Goal: Task Accomplishment & Management: Manage account settings

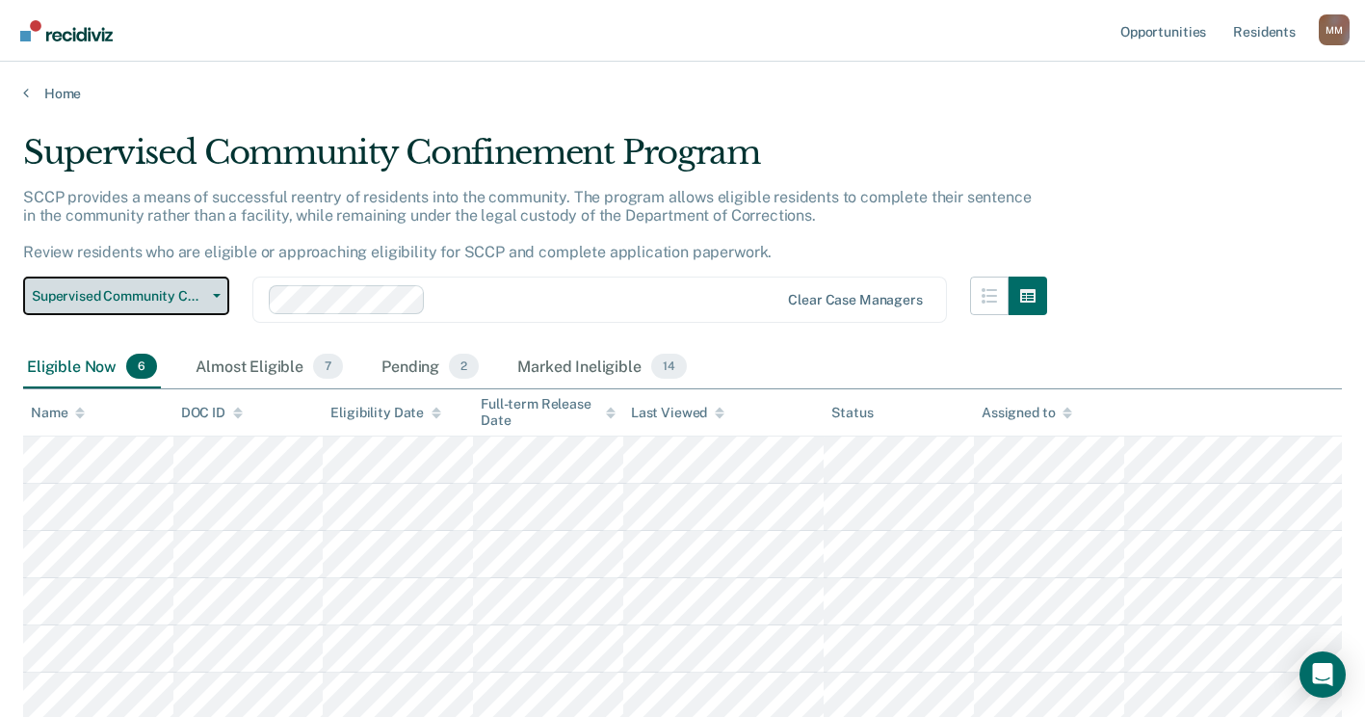
click at [219, 283] on button "Supervised Community Confinement Program" at bounding box center [126, 296] width 206 height 39
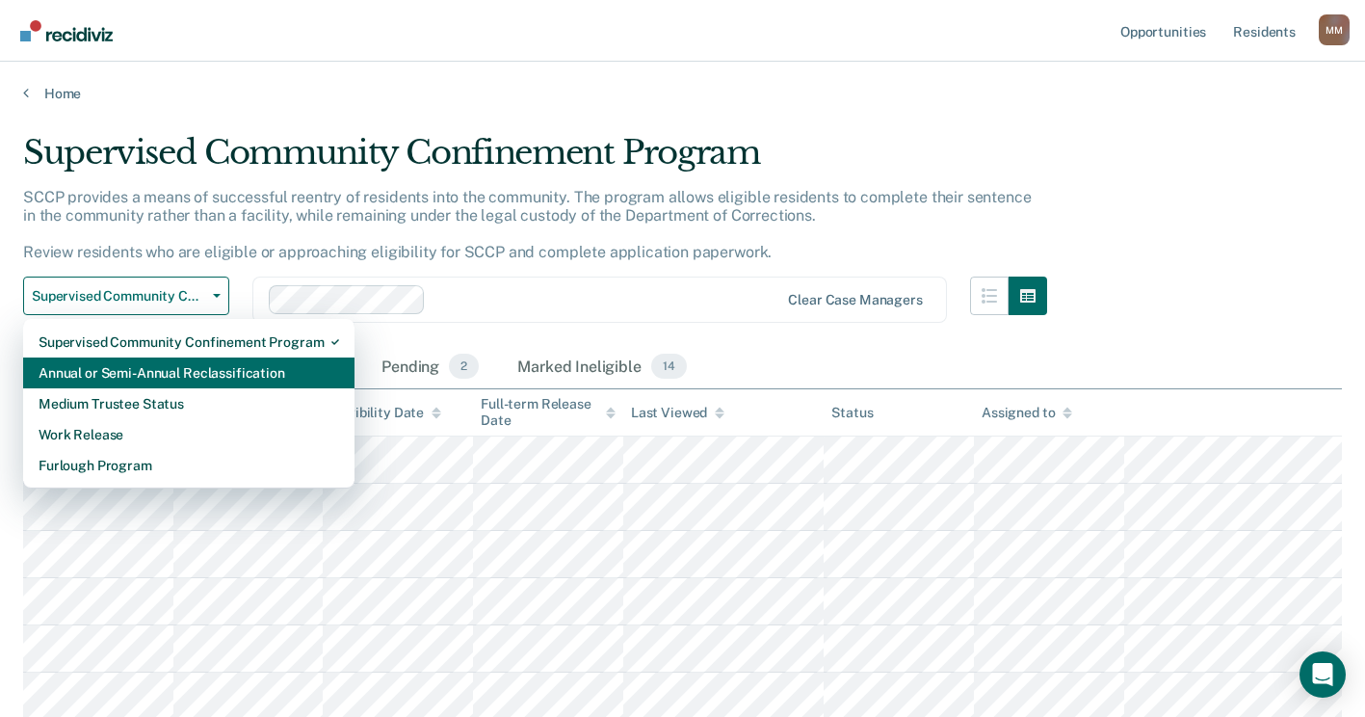
drag, startPoint x: 178, startPoint y: 400, endPoint x: 177, endPoint y: 376, distance: 24.1
click at [177, 376] on div "Supervised Community Confinement Program Annual or Semi-Annual Reclassification…" at bounding box center [188, 404] width 331 height 170
click at [177, 376] on div "Annual or Semi-Annual Reclassification" at bounding box center [189, 373] width 301 height 31
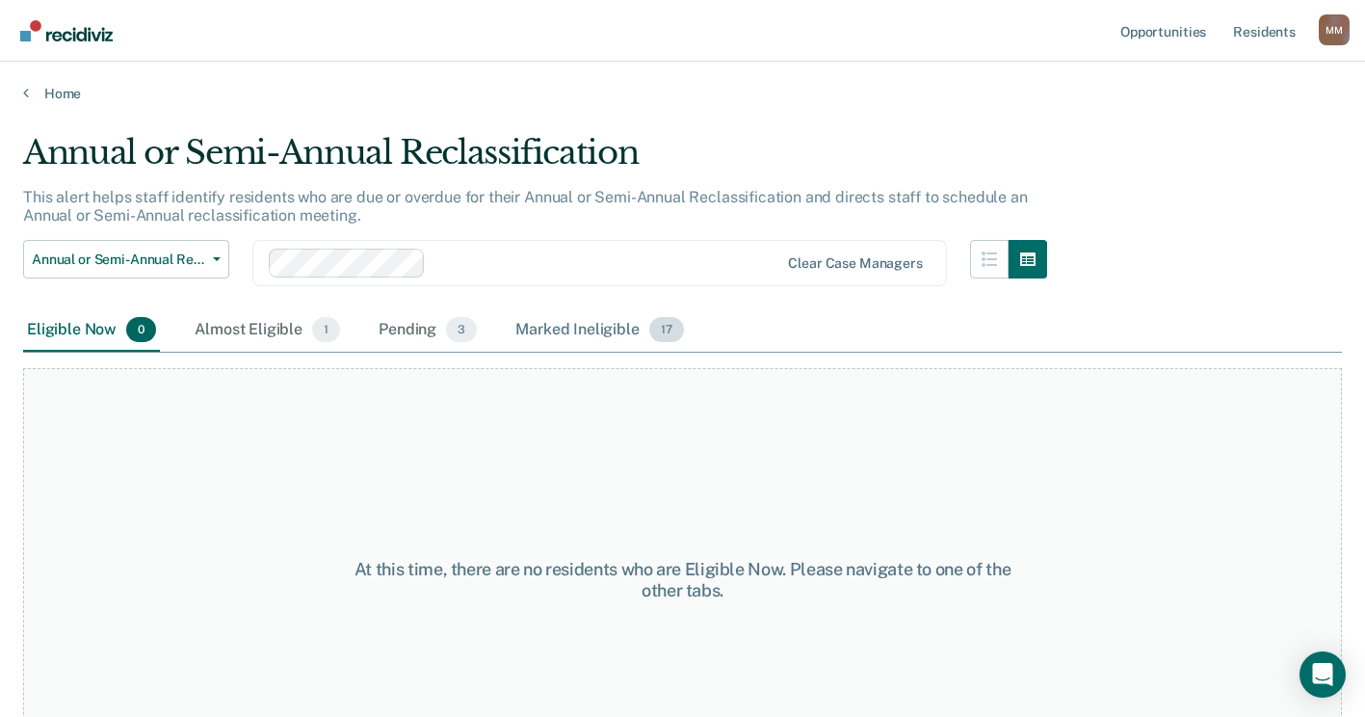
click at [546, 328] on div "Marked Ineligible 17" at bounding box center [599, 330] width 175 height 42
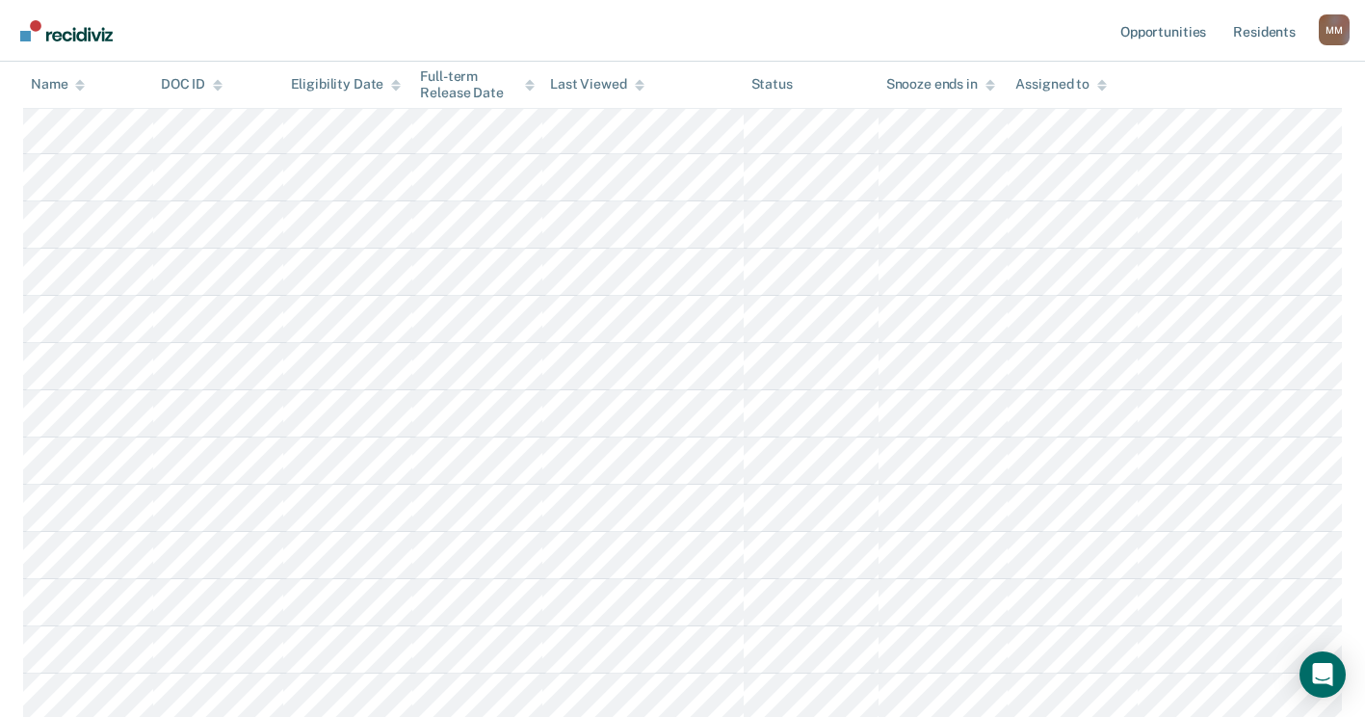
scroll to position [578, 0]
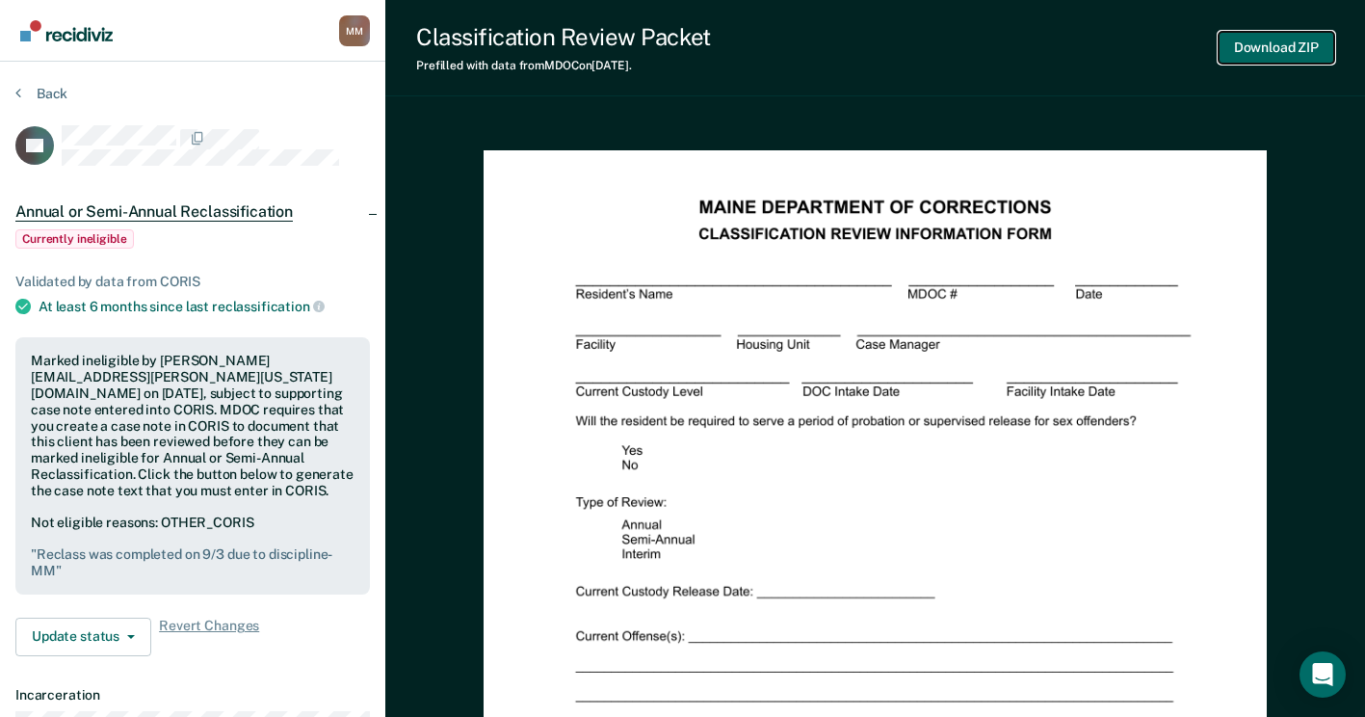
click at [1285, 38] on button "Download ZIP" at bounding box center [1277, 48] width 116 height 32
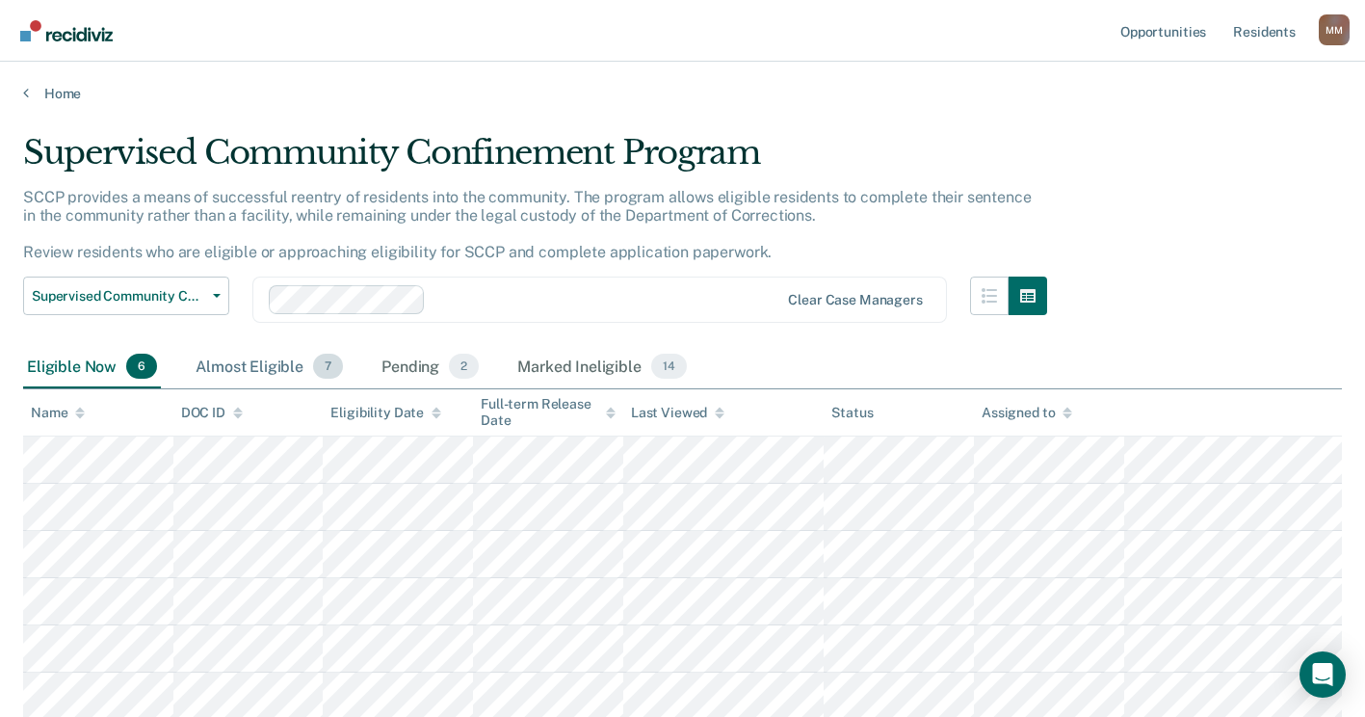
click at [264, 366] on div "Almost Eligible 7" at bounding box center [269, 367] width 155 height 42
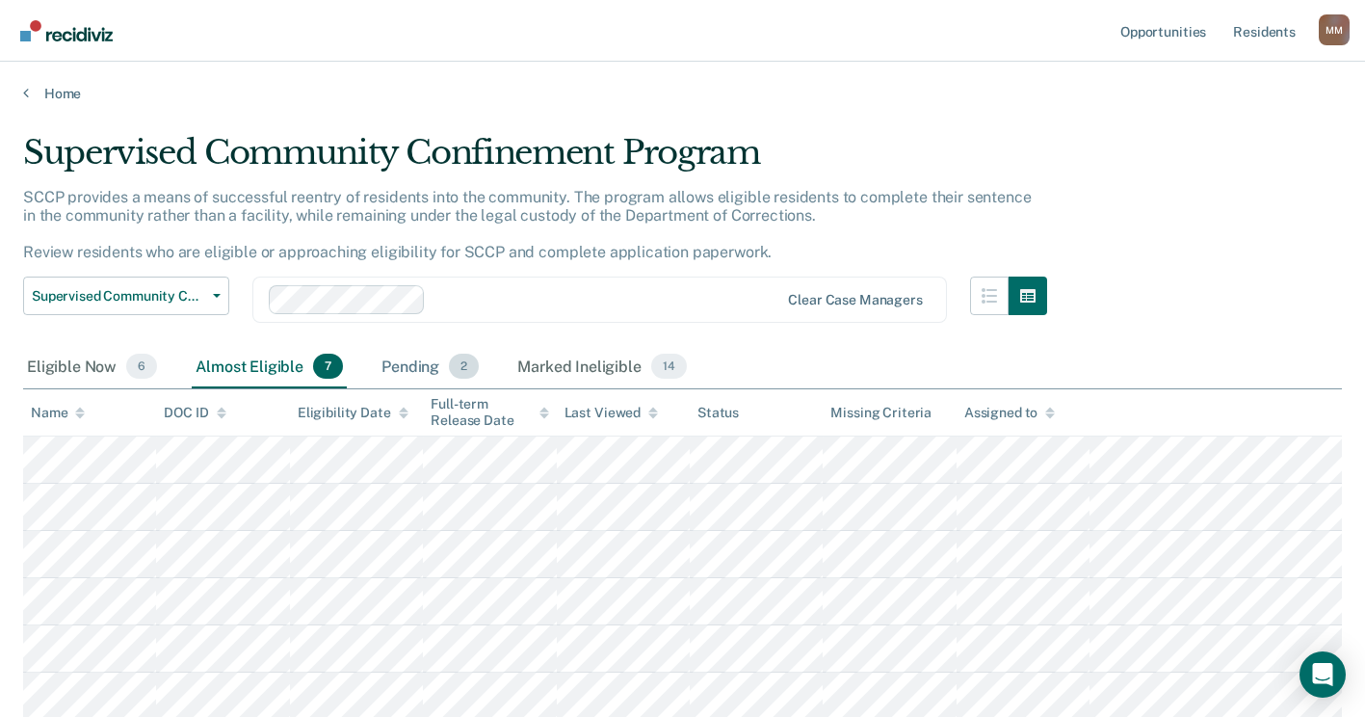
click at [403, 374] on div "Pending 2" at bounding box center [430, 367] width 105 height 42
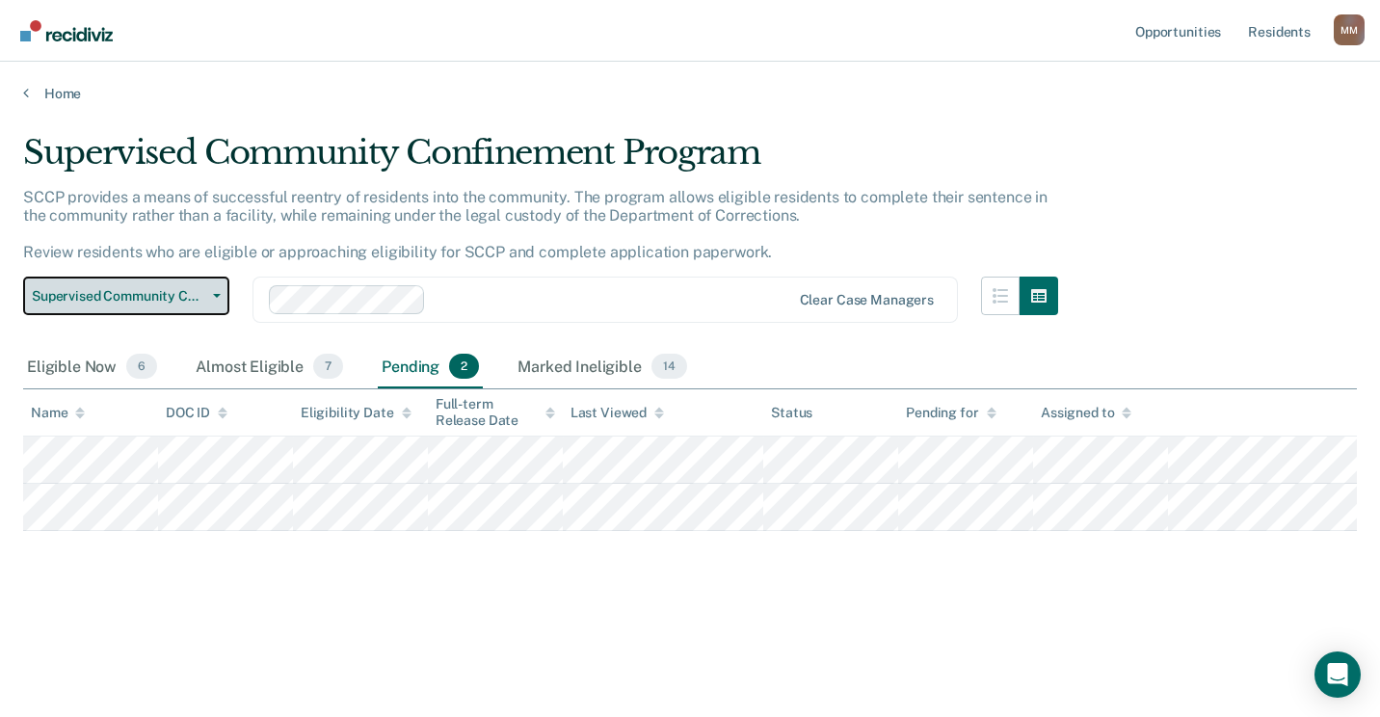
click at [225, 292] on button "Supervised Community Confinement Program" at bounding box center [126, 296] width 206 height 39
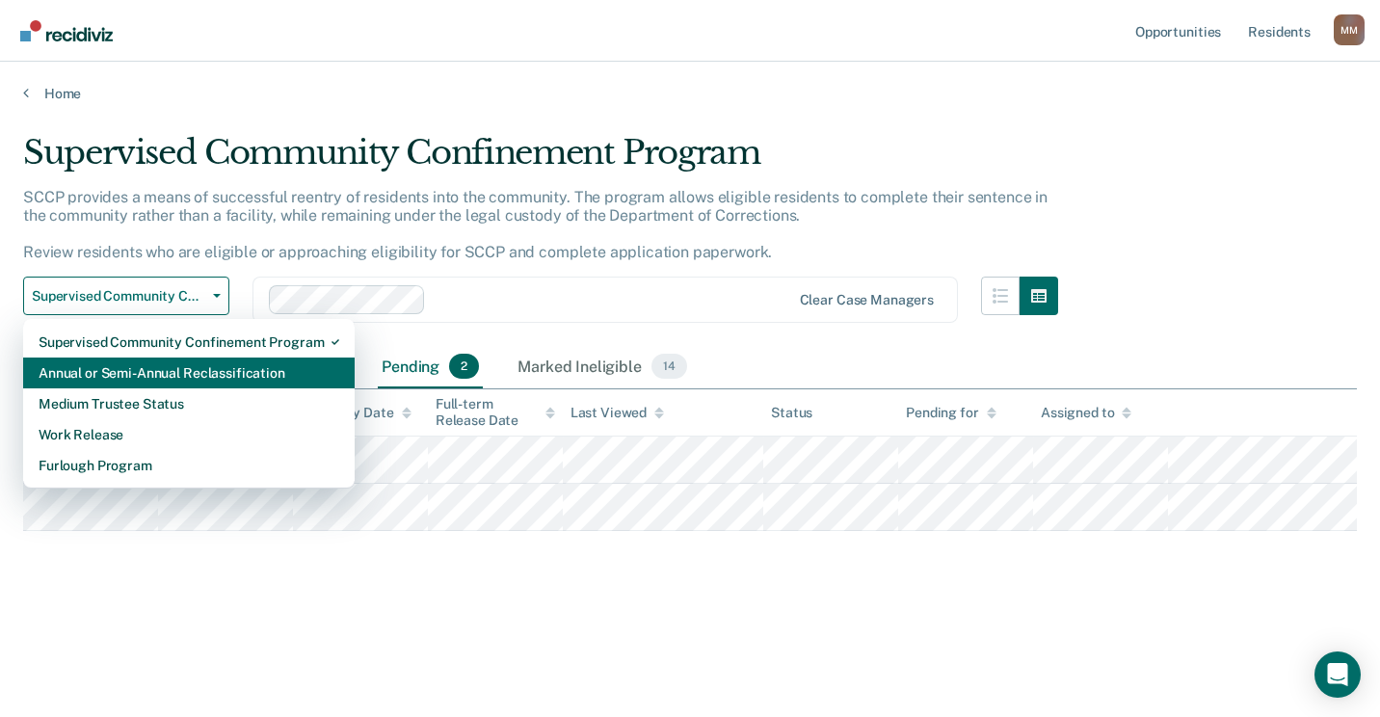
click at [146, 385] on div "Annual or Semi-Annual Reclassification" at bounding box center [189, 373] width 301 height 31
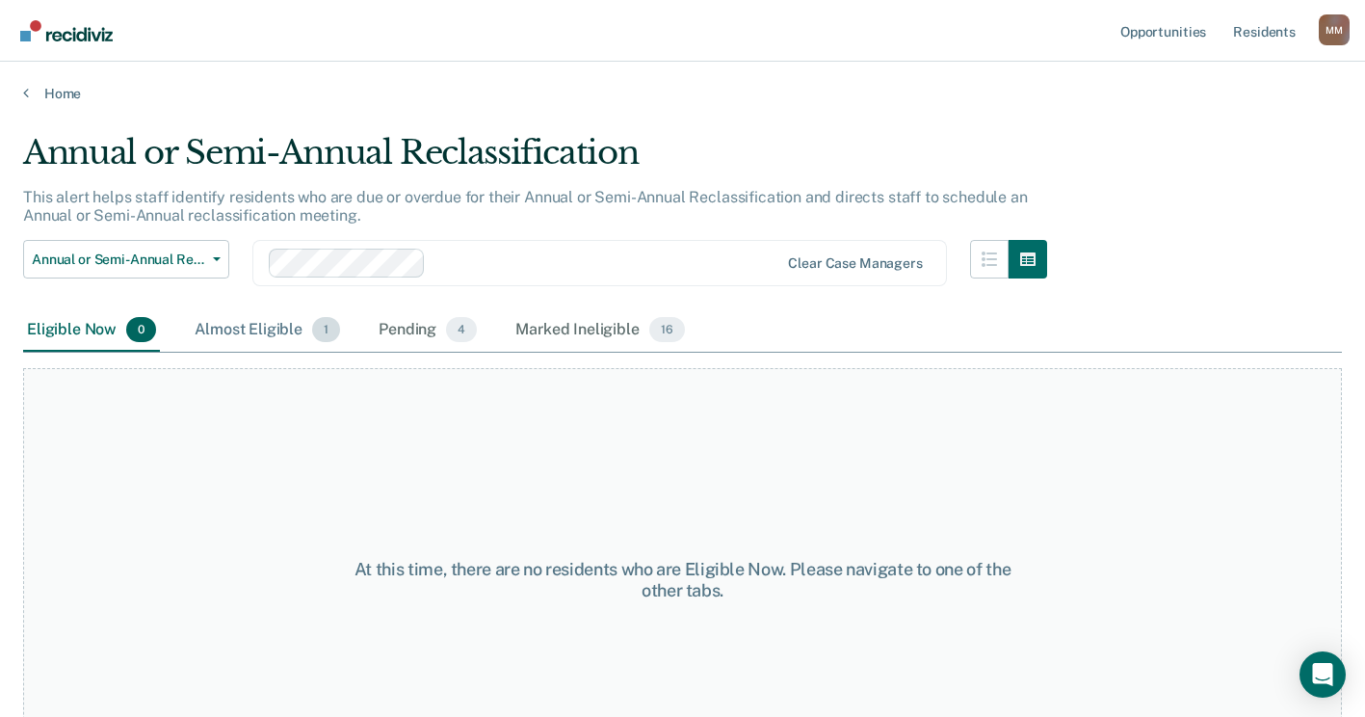
click at [252, 334] on div "Almost Eligible 1" at bounding box center [267, 330] width 153 height 42
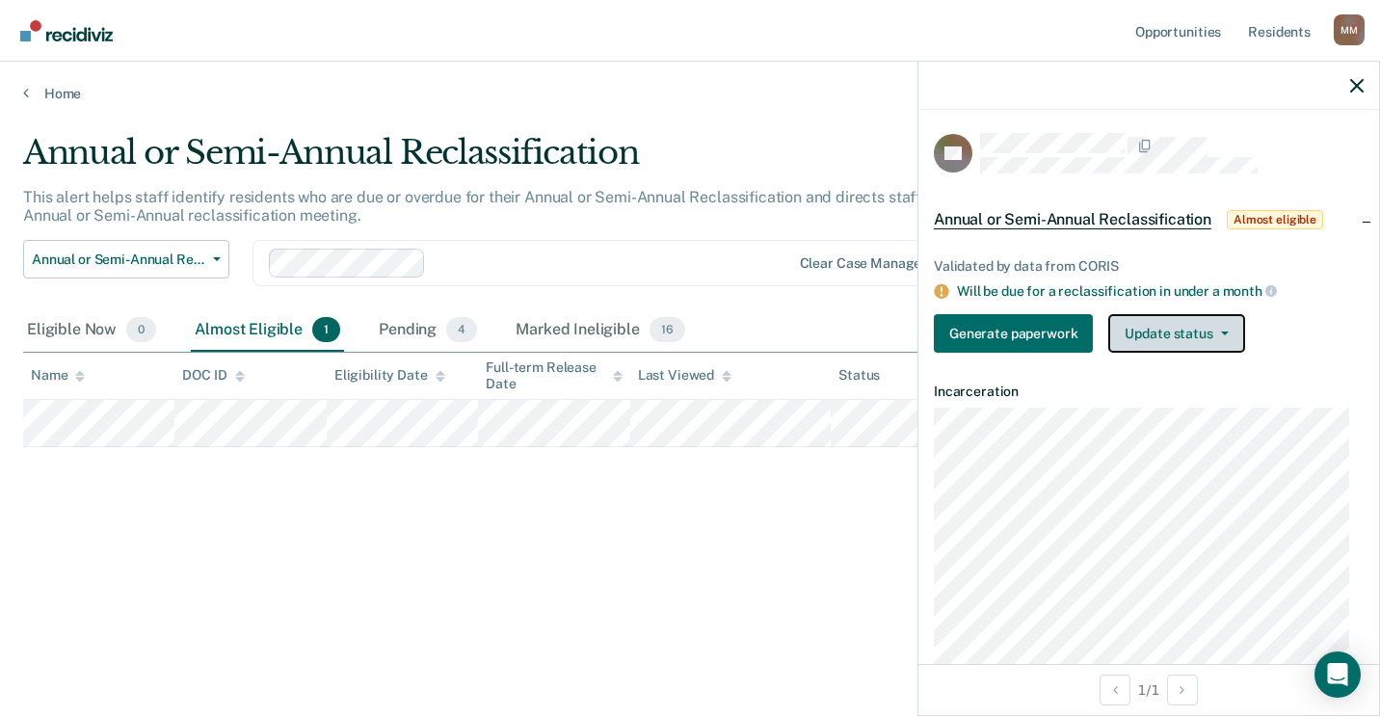
click at [1186, 325] on button "Update status" at bounding box center [1176, 333] width 136 height 39
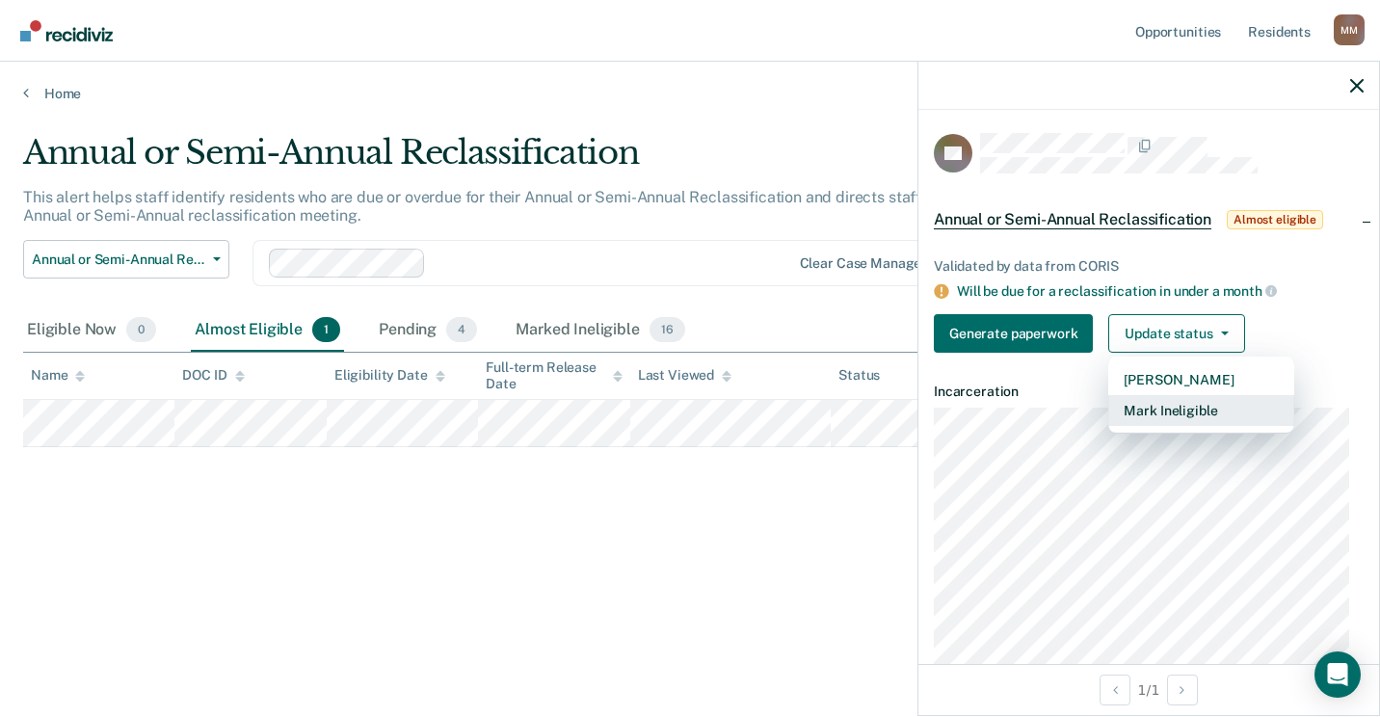
click at [1195, 401] on button "Mark Ineligible" at bounding box center [1201, 410] width 186 height 31
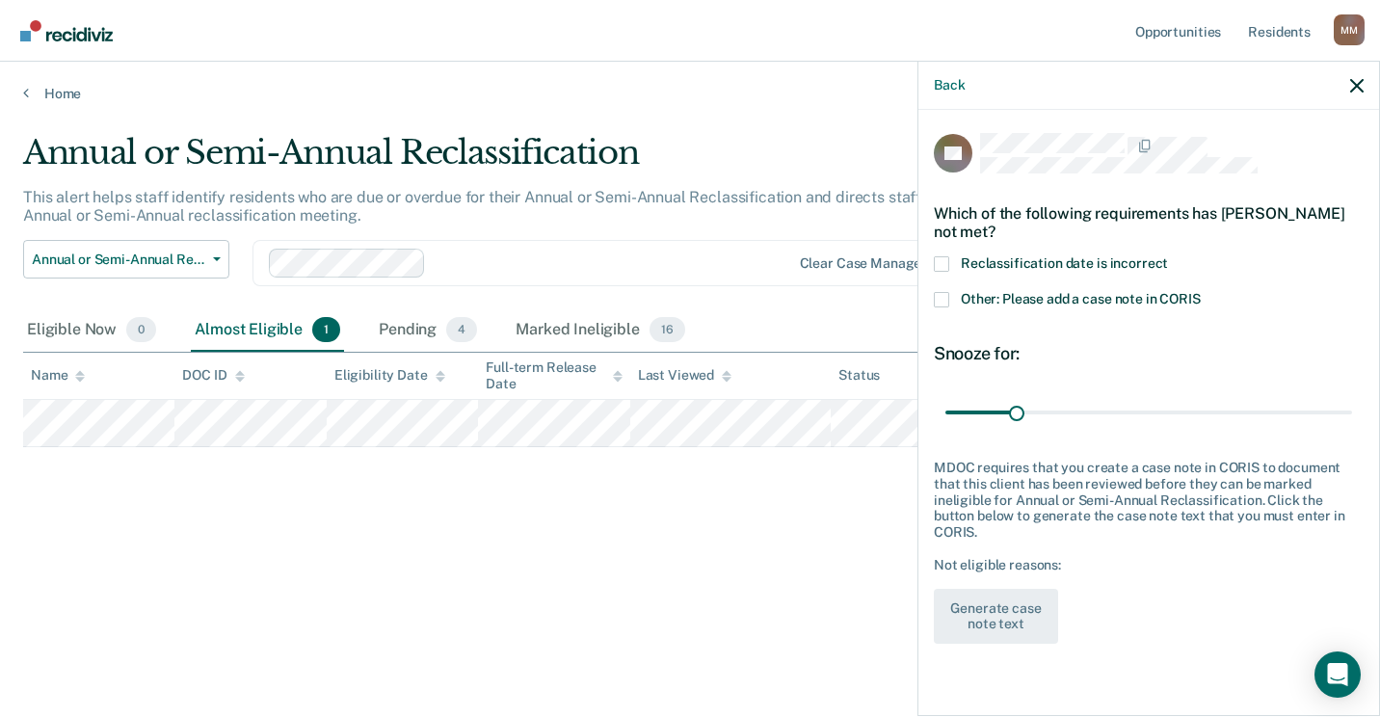
click at [941, 297] on span at bounding box center [941, 299] width 15 height 15
click at [1201, 292] on input "Other: Please add a case note in CORIS" at bounding box center [1201, 292] width 0 height 0
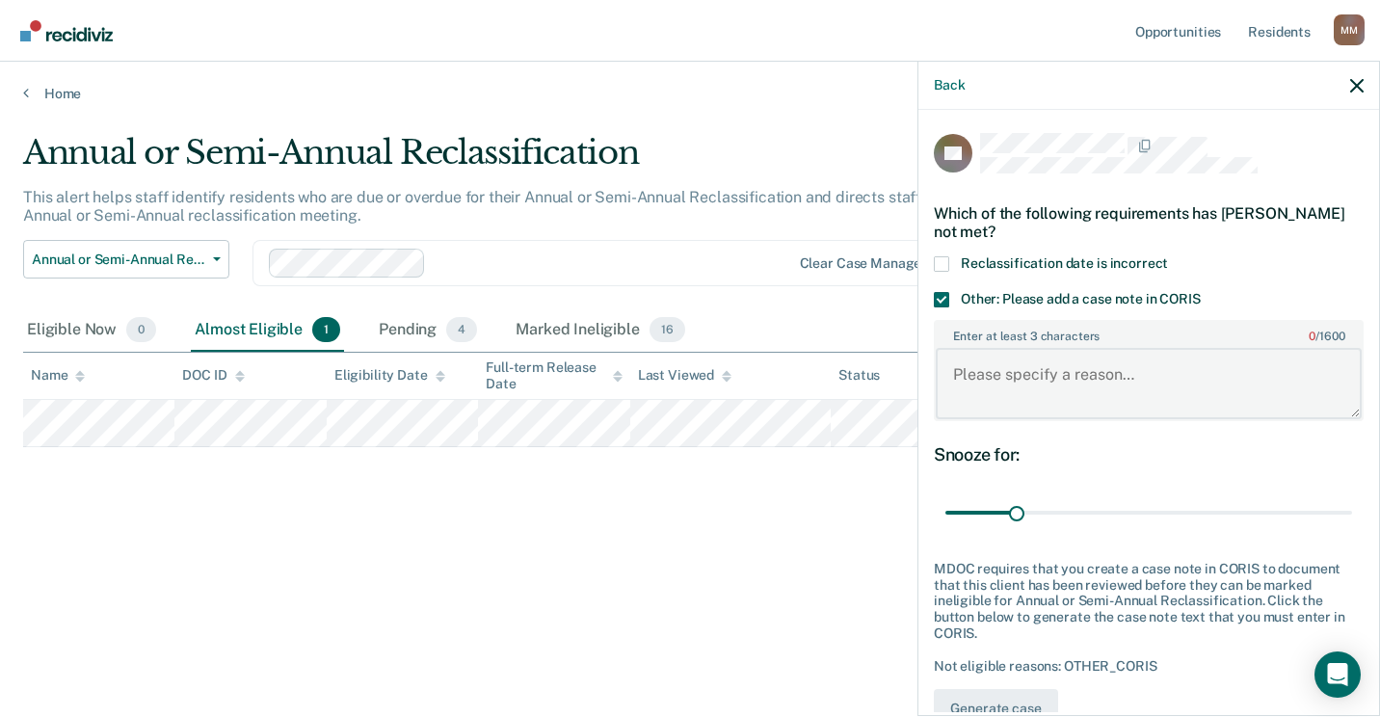
click at [987, 377] on textarea "Enter at least 3 characters 0 / 1600" at bounding box center [1149, 383] width 426 height 71
paste textarea "completed Interim on 8/27/2025, no need to process."
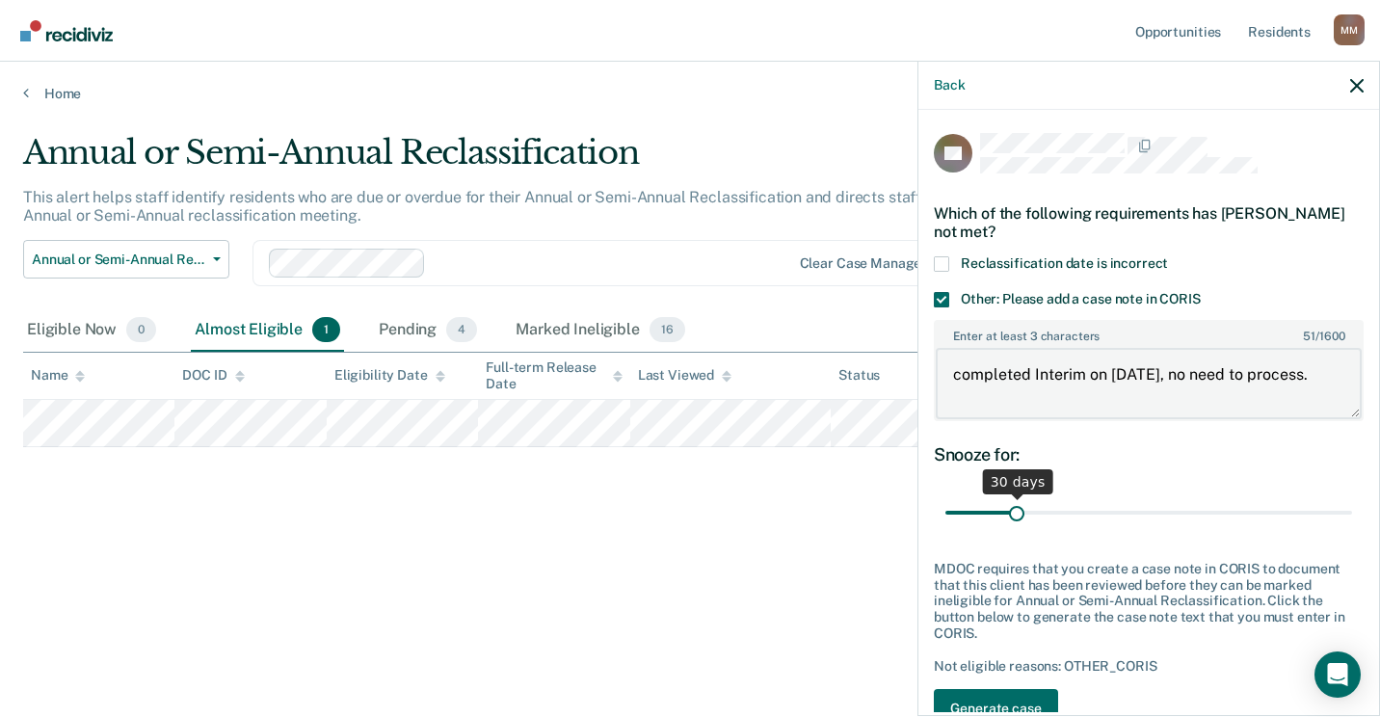
type textarea "completed Interim on 8/27/2025, no need to process."
drag, startPoint x: 1019, startPoint y: 512, endPoint x: 1379, endPoint y: 500, distance: 360.6
type input "180"
click at [1352, 501] on input "range" at bounding box center [1148, 513] width 407 height 34
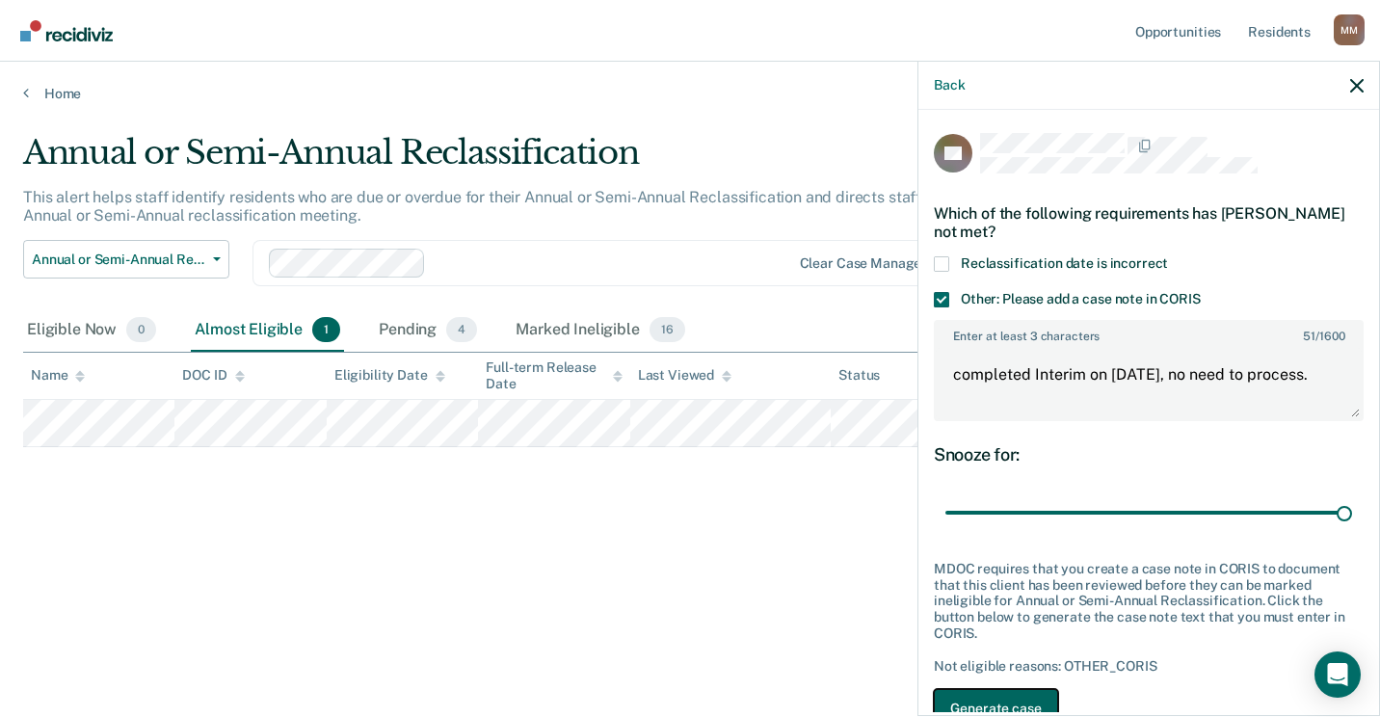
click at [1031, 699] on button "Generate case note text" at bounding box center [996, 717] width 124 height 56
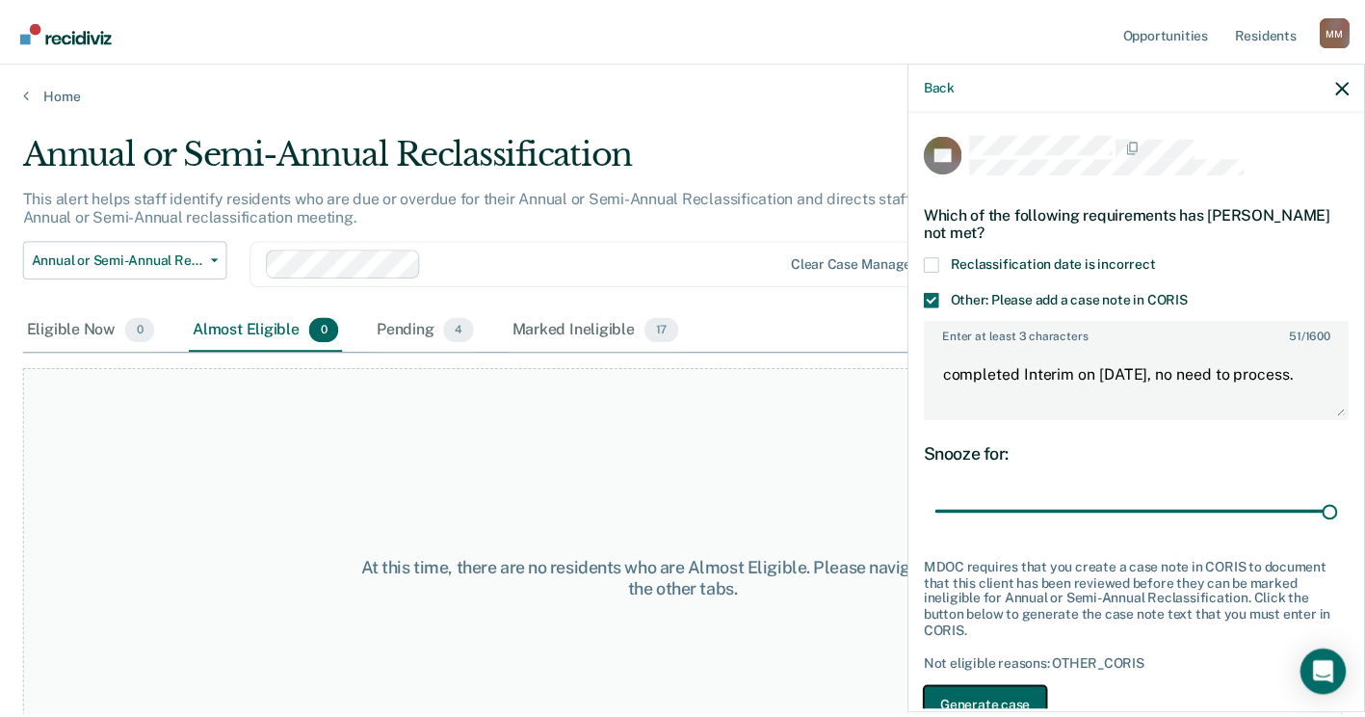
scroll to position [31, 0]
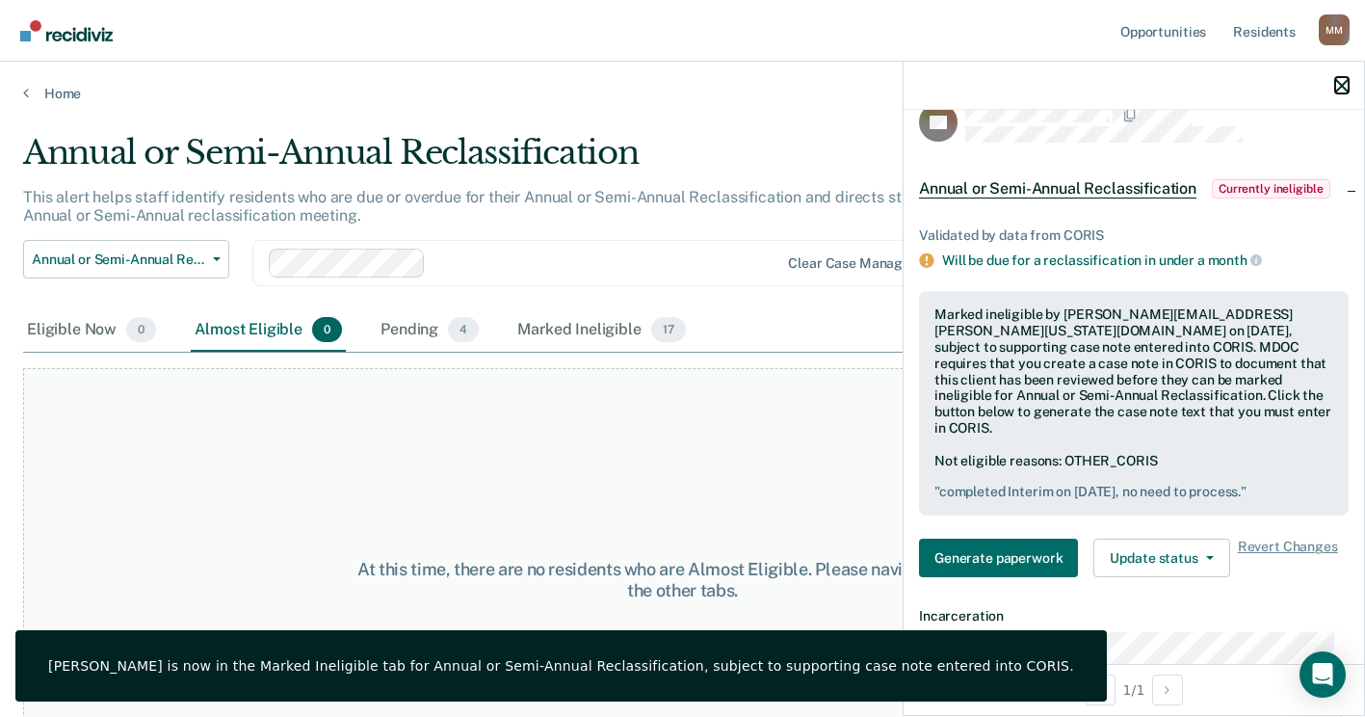
click at [1346, 83] on icon "button" at bounding box center [1342, 85] width 13 height 13
